Goal: Task Accomplishment & Management: Use online tool/utility

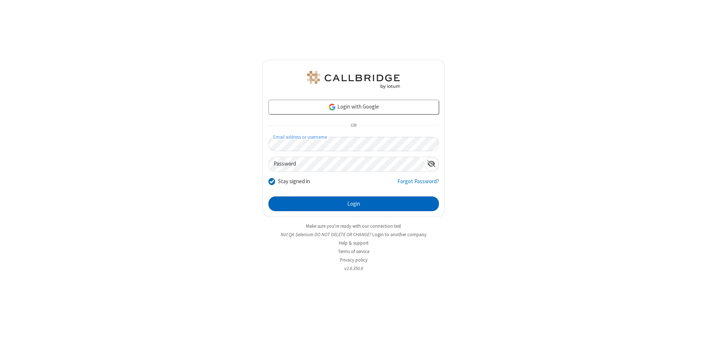
click at [353, 204] on button "Login" at bounding box center [353, 204] width 170 height 15
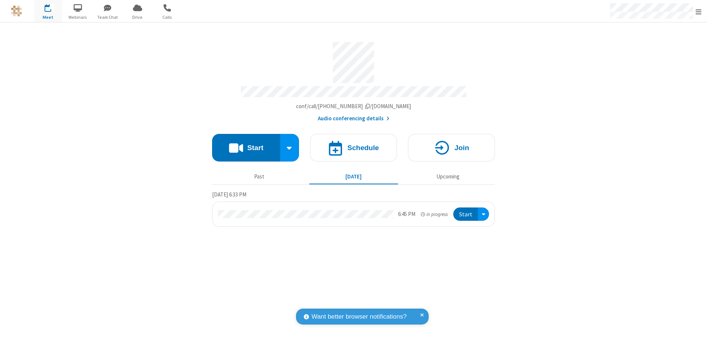
click at [698, 11] on span "Open menu" at bounding box center [699, 11] width 6 height 7
click at [137, 17] on span "Drive" at bounding box center [138, 17] width 28 height 7
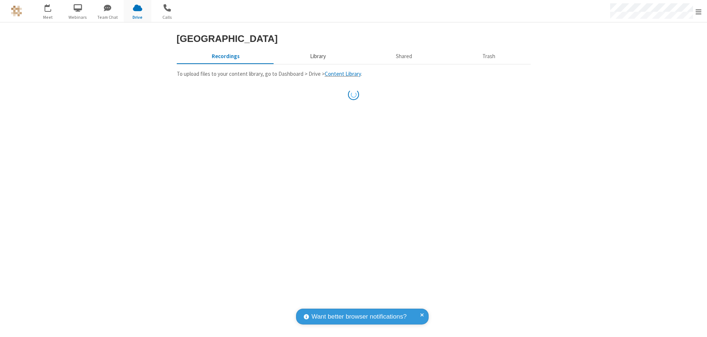
click at [317, 63] on button "Library" at bounding box center [318, 56] width 86 height 14
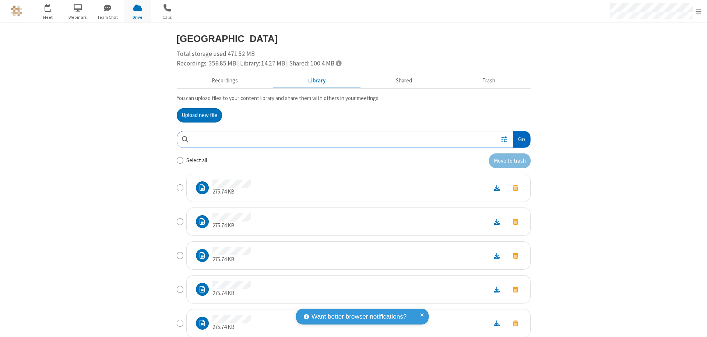
click at [518, 139] on button "Go" at bounding box center [521, 139] width 17 height 17
click at [199, 115] on button "Upload new file" at bounding box center [199, 115] width 45 height 15
